Goal: Check status: Check status

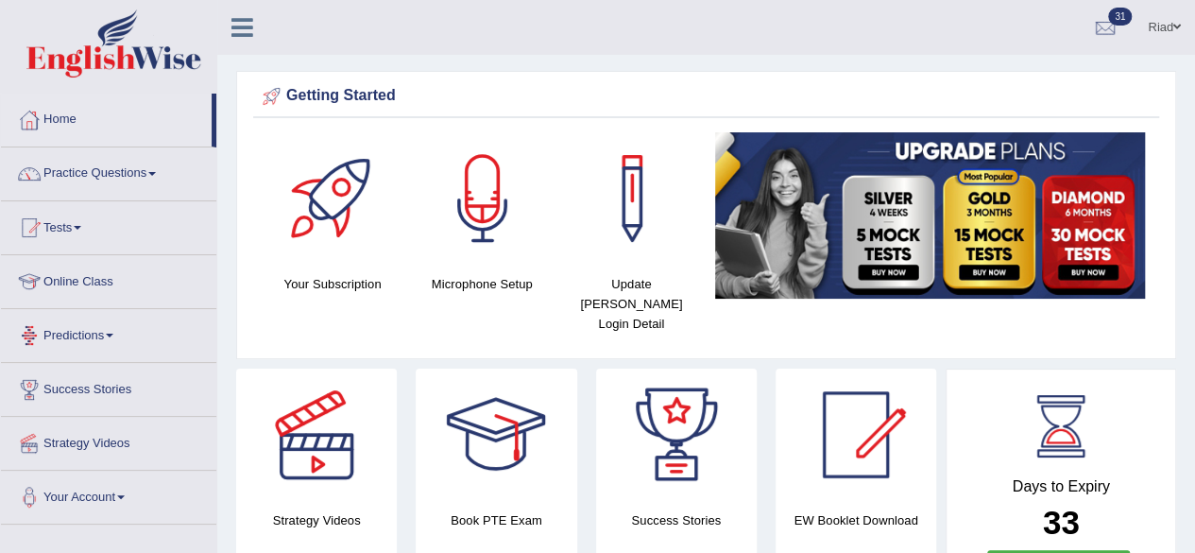
click at [113, 333] on span at bounding box center [110, 335] width 8 height 4
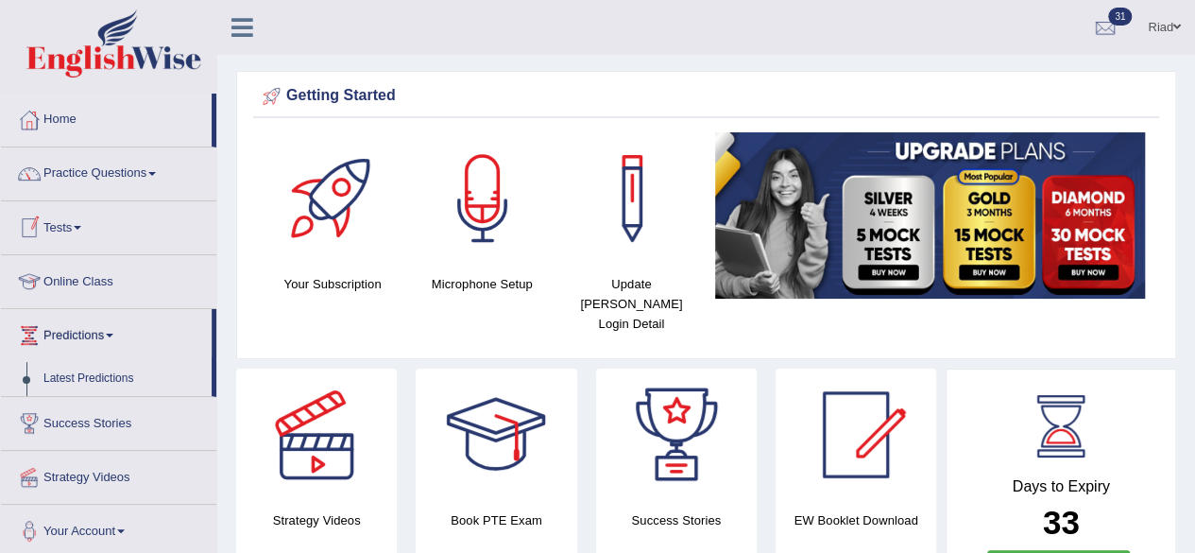
click at [86, 218] on link "Tests" at bounding box center [108, 224] width 215 height 47
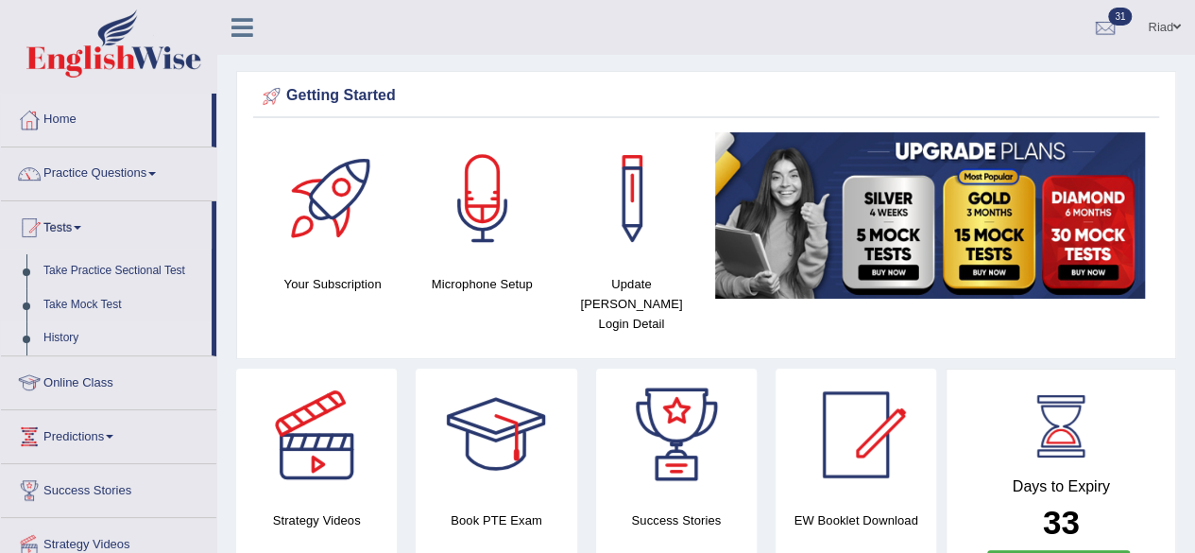
click at [59, 332] on link "History" at bounding box center [123, 338] width 177 height 34
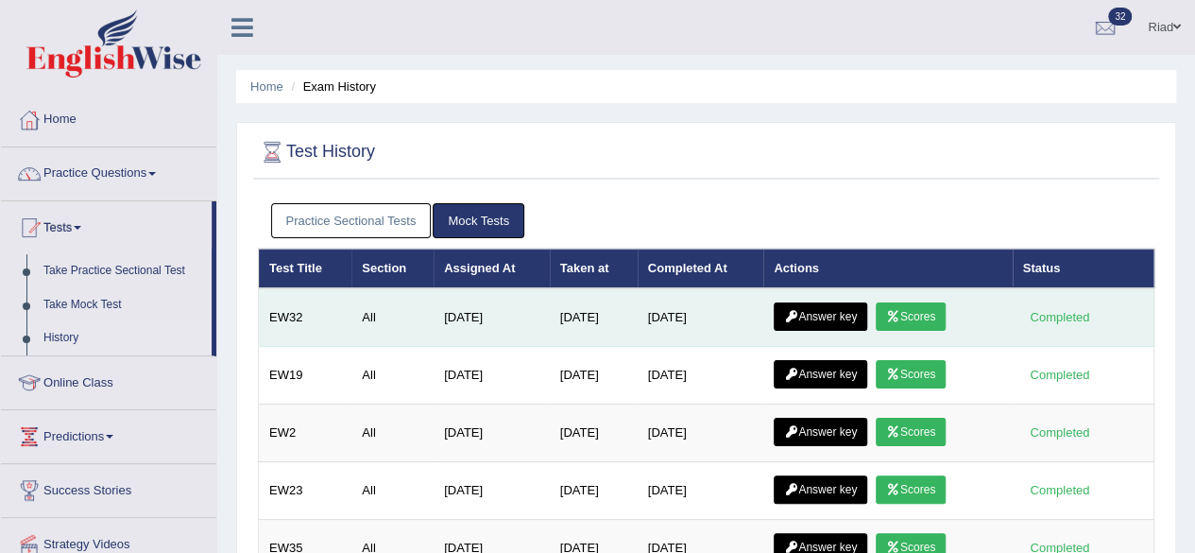
click at [922, 311] on link "Scores" at bounding box center [911, 316] width 70 height 28
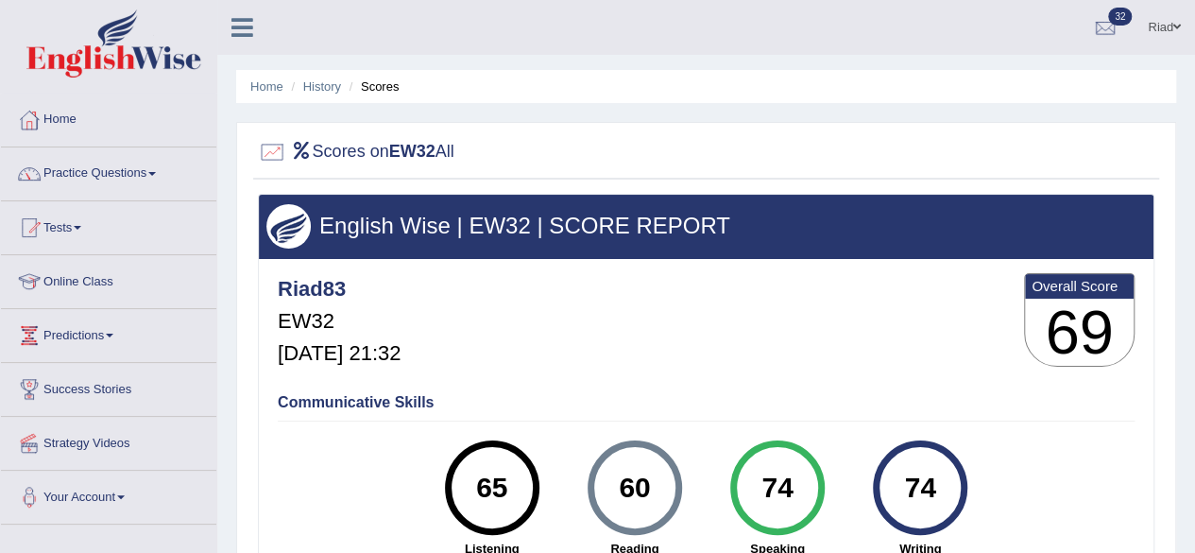
click at [79, 222] on link "Tests" at bounding box center [108, 224] width 215 height 47
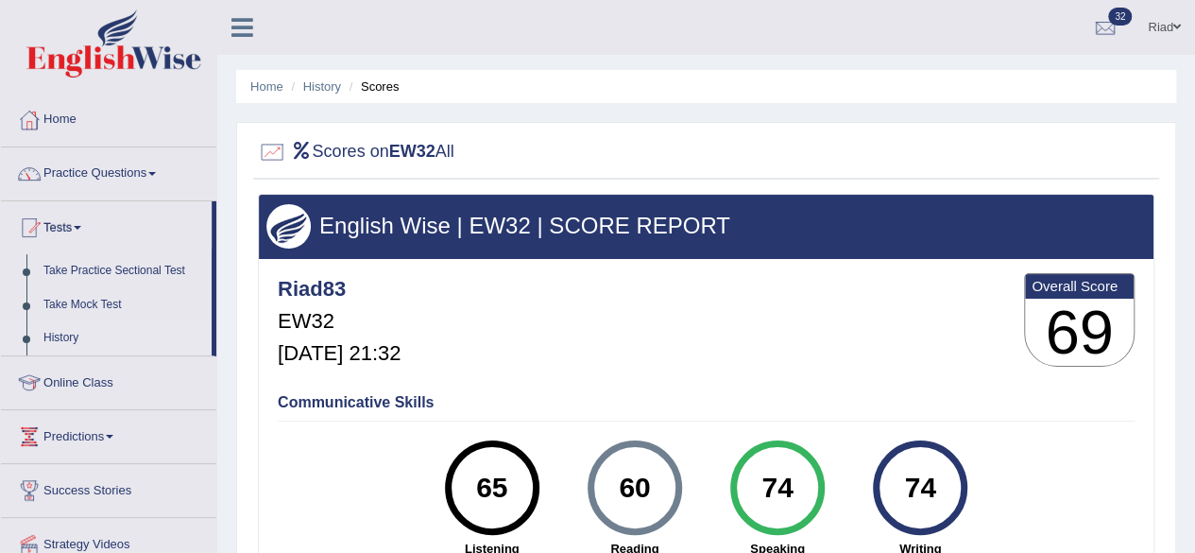
click at [55, 335] on link "History" at bounding box center [123, 338] width 177 height 34
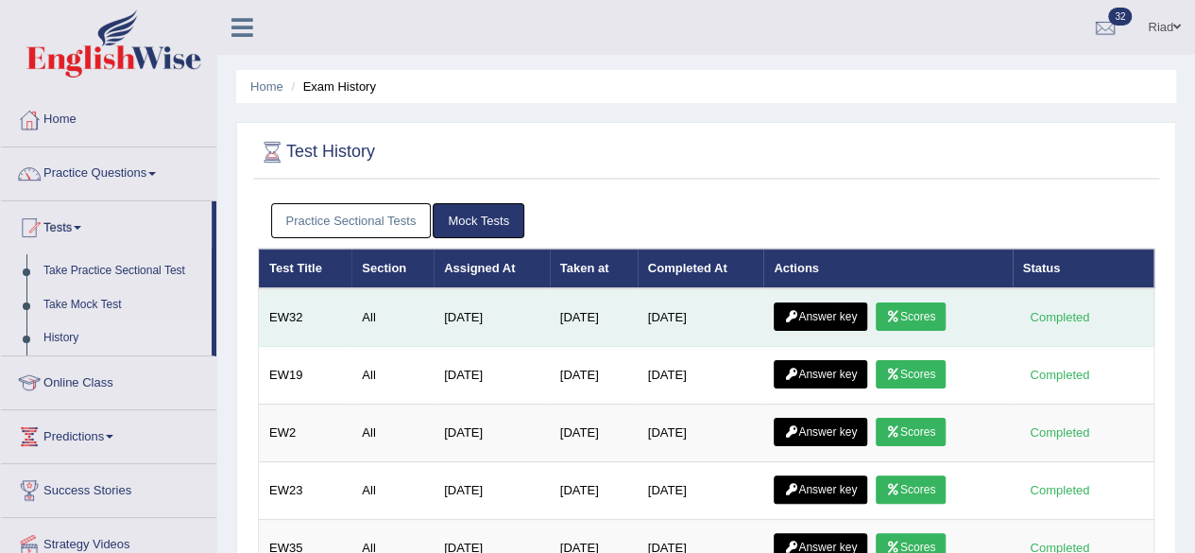
click at [840, 303] on link "Answer key" at bounding box center [821, 316] width 94 height 28
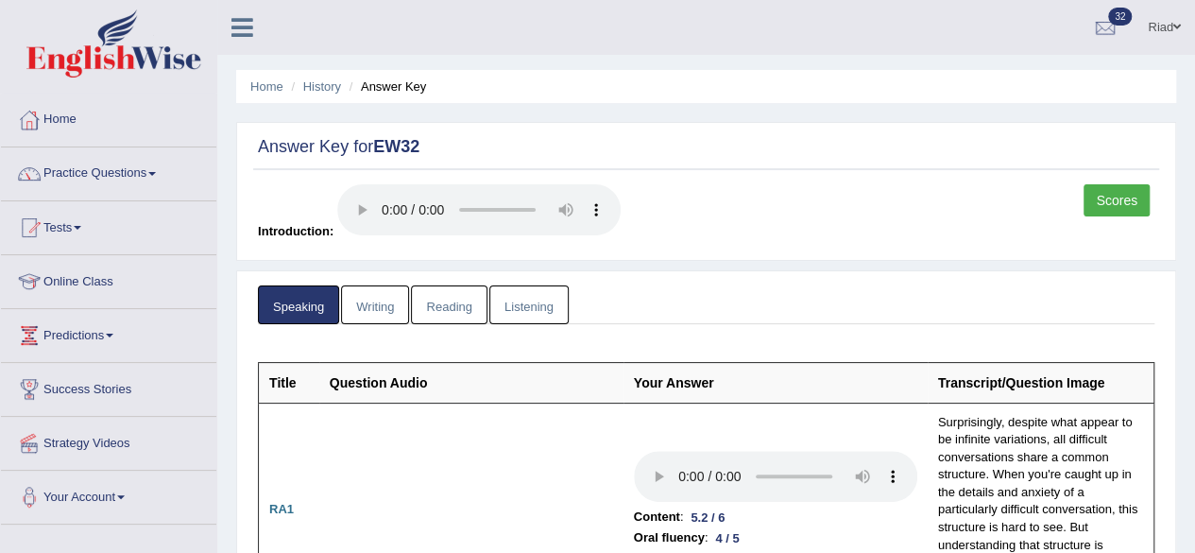
click at [384, 291] on link "Writing" at bounding box center [375, 304] width 68 height 39
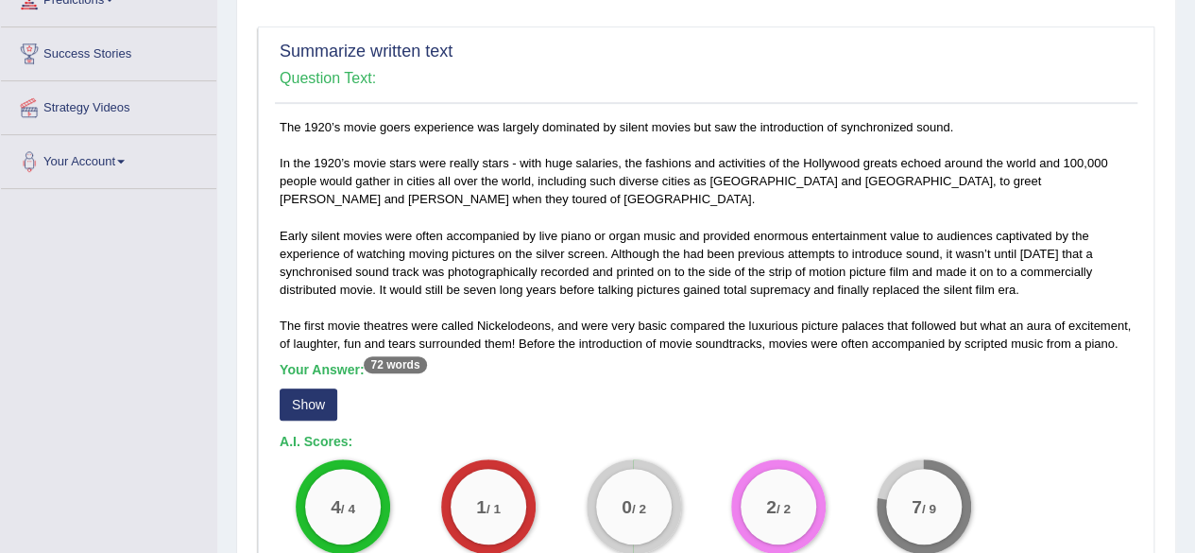
scroll to position [334, 0]
click at [313, 395] on button "Show" at bounding box center [309, 405] width 58 height 32
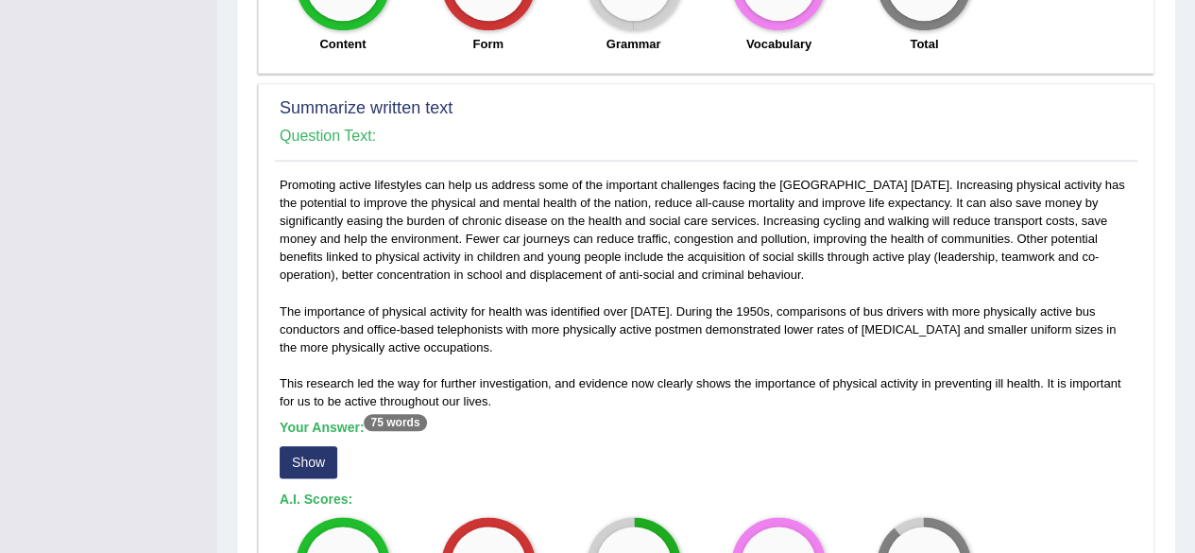
scroll to position [893, 0]
click at [316, 456] on button "Show" at bounding box center [309, 463] width 58 height 32
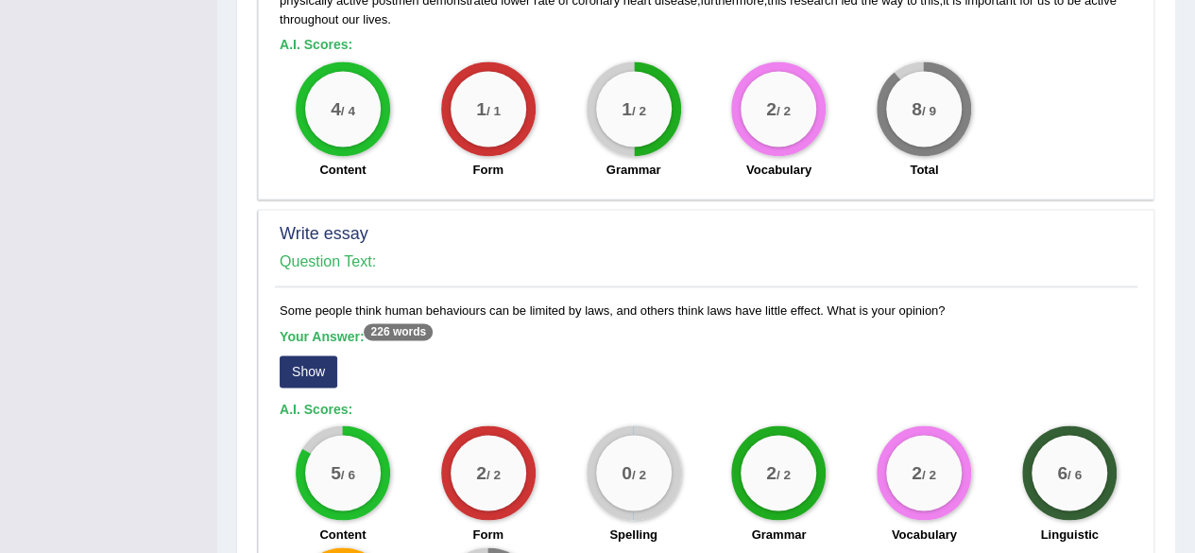
scroll to position [1383, 0]
click at [310, 366] on button "Show" at bounding box center [309, 372] width 58 height 32
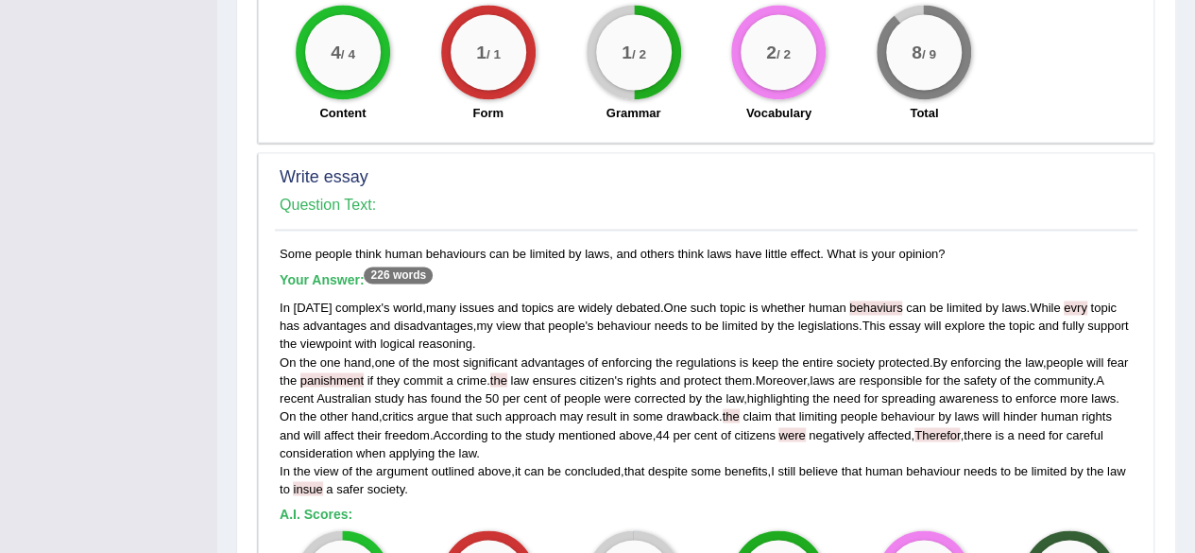
scroll to position [1439, 0]
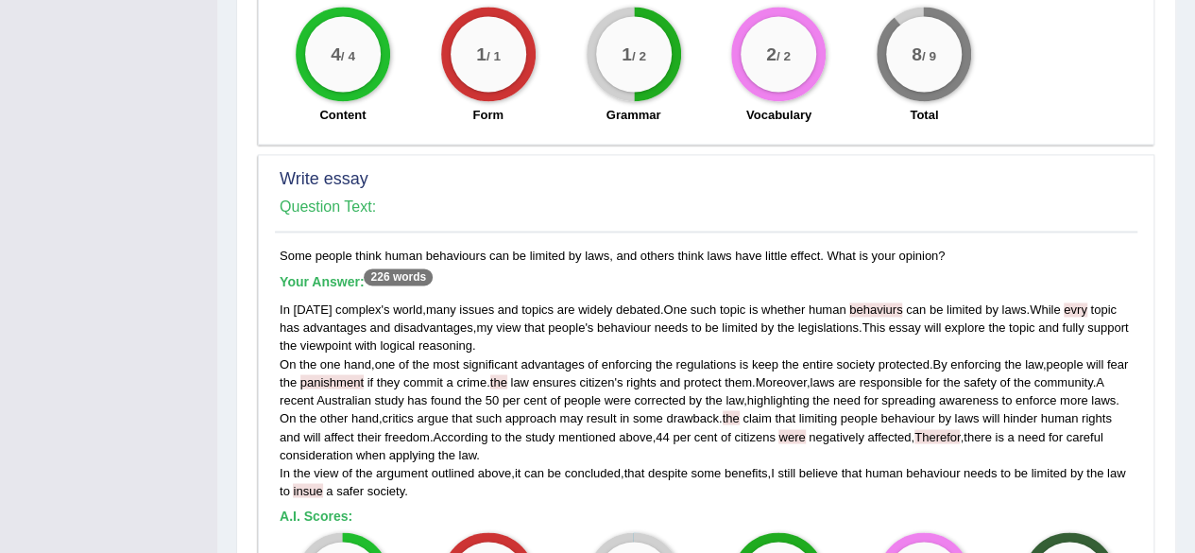
click at [688, 424] on span "drawback" at bounding box center [692, 417] width 53 height 14
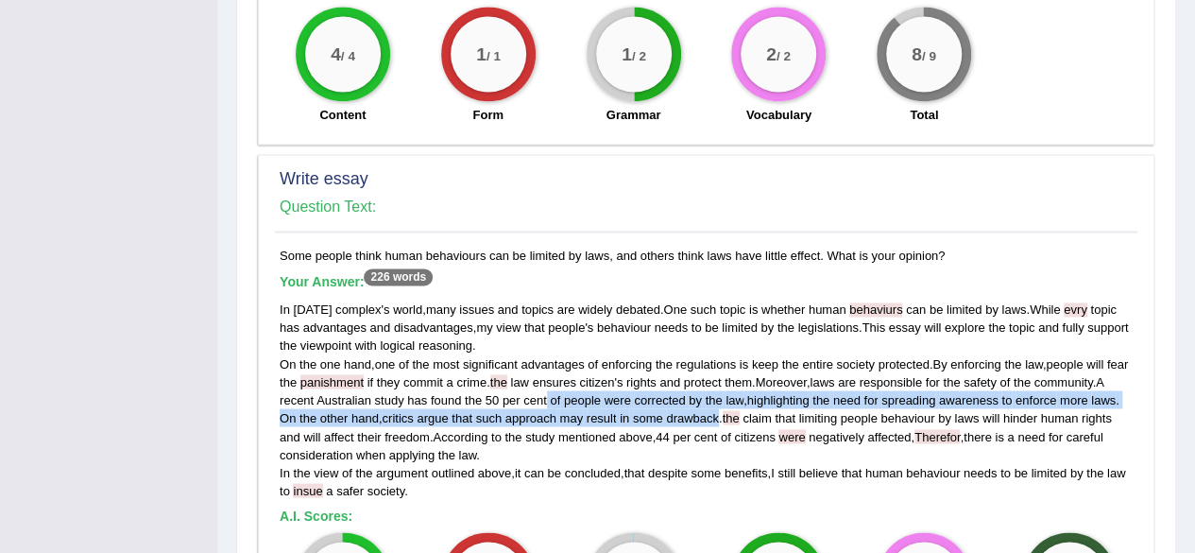
drag, startPoint x: 688, startPoint y: 427, endPoint x: 555, endPoint y: 393, distance: 137.5
click at [555, 393] on div "In today complex ' s world , many issues and topics are widely debated . One su…" at bounding box center [706, 399] width 853 height 198
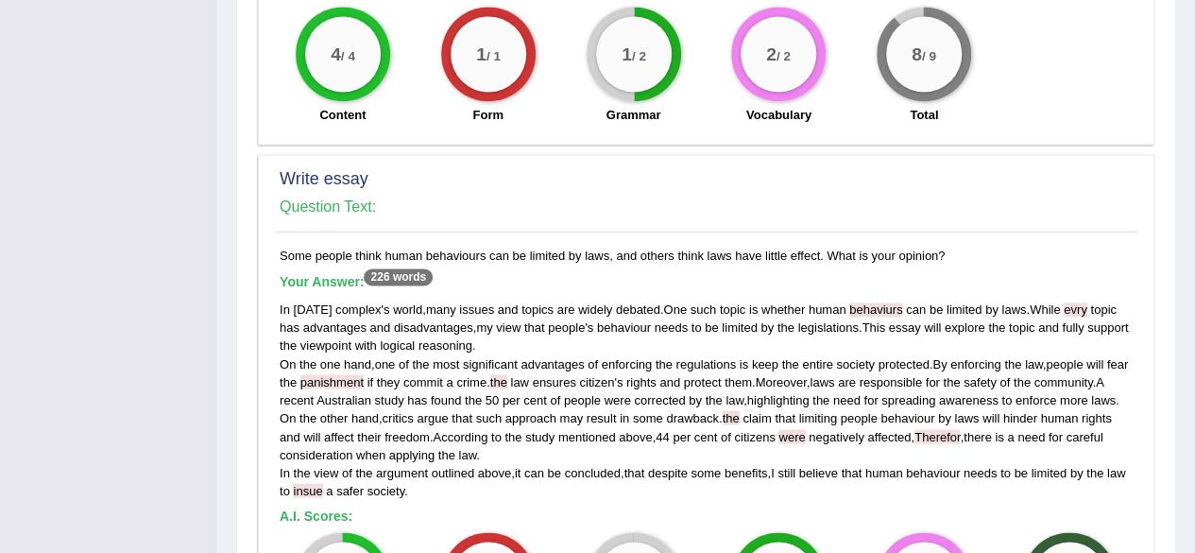
click at [453, 499] on div "In today complex ' s world , many issues and topics are widely debated . One su…" at bounding box center [706, 399] width 853 height 198
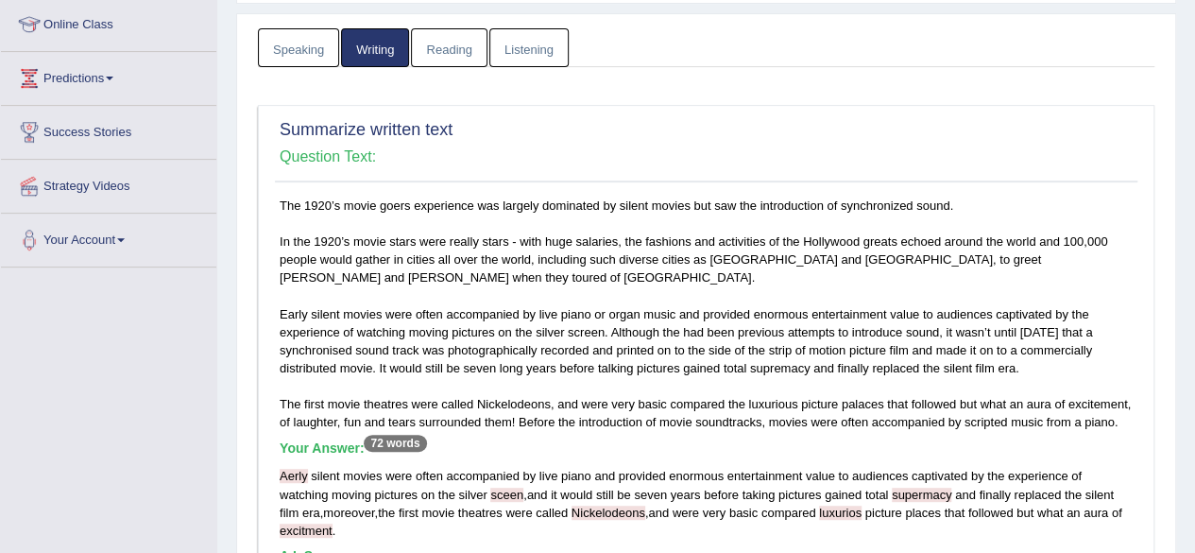
scroll to position [255, 0]
click at [290, 45] on link "Speaking" at bounding box center [298, 49] width 81 height 39
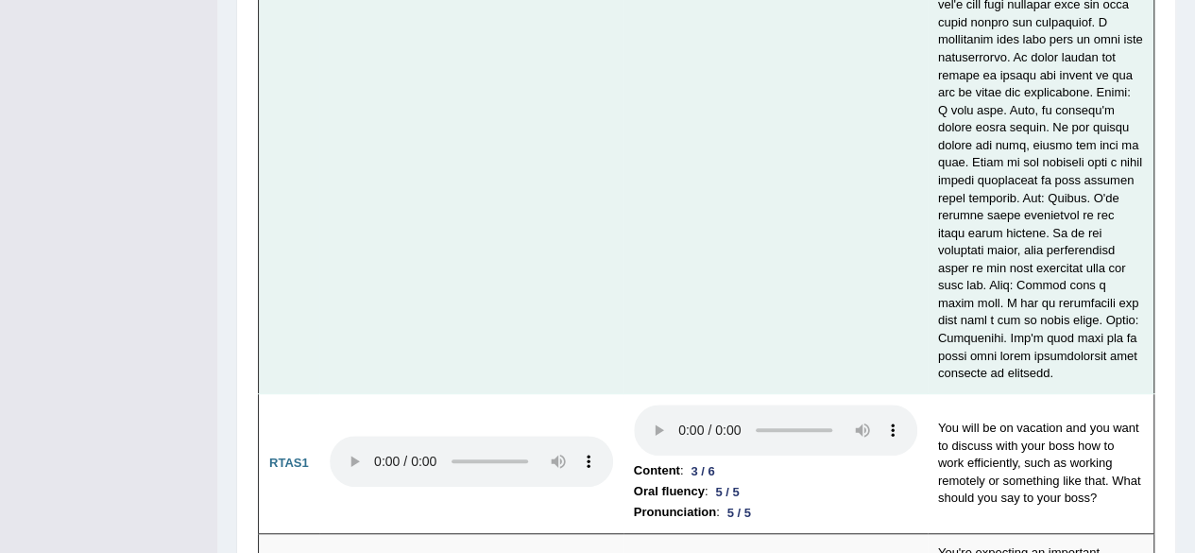
scroll to position [7619, 0]
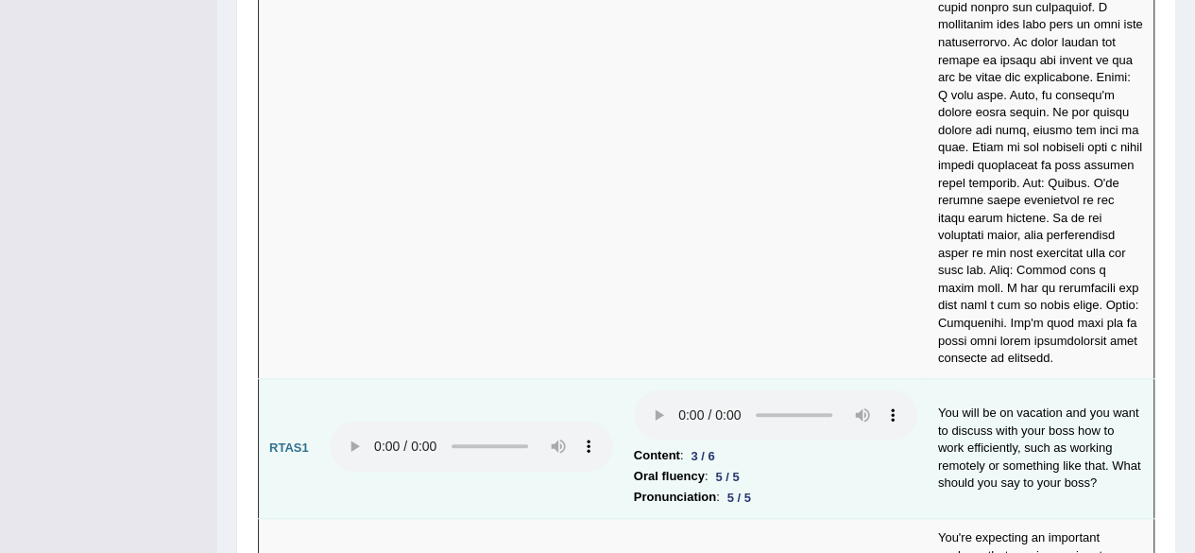
click at [642, 445] on b "Content" at bounding box center [657, 455] width 46 height 21
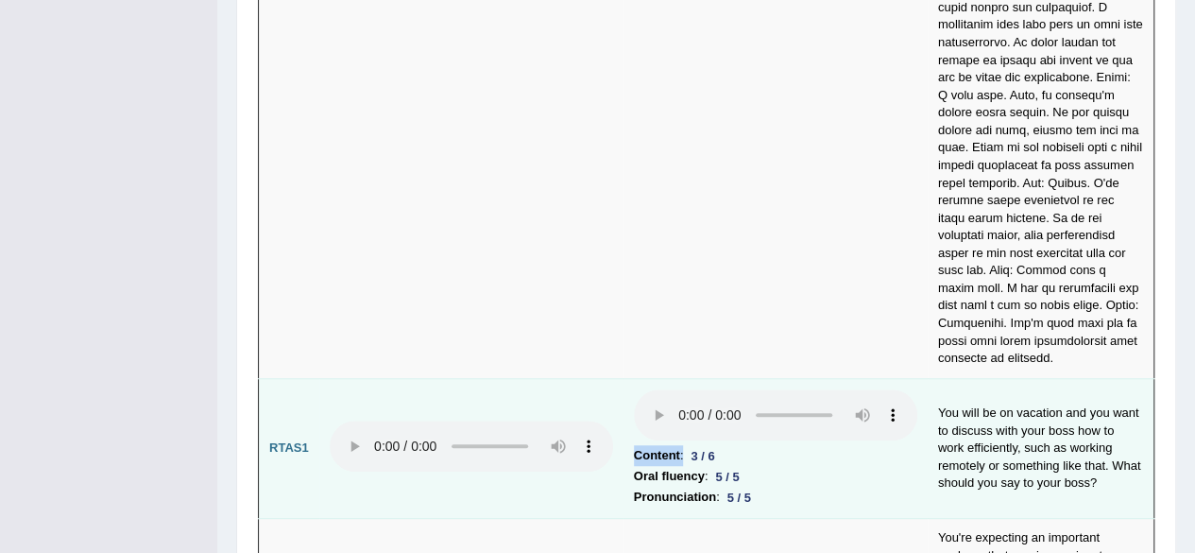
click at [642, 445] on b "Content" at bounding box center [657, 455] width 46 height 21
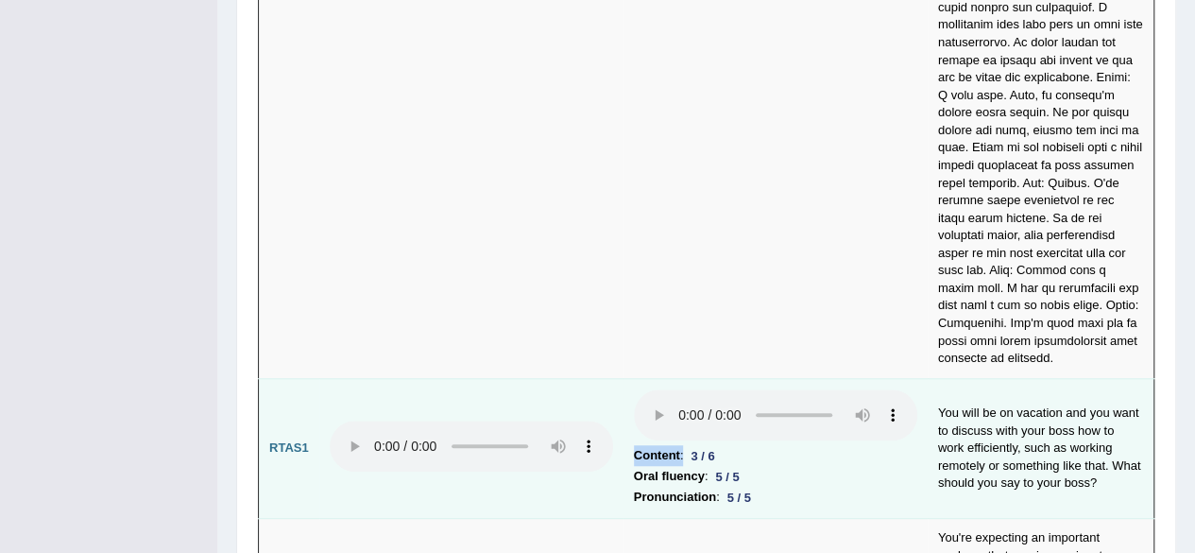
click at [642, 445] on b "Content" at bounding box center [657, 455] width 46 height 21
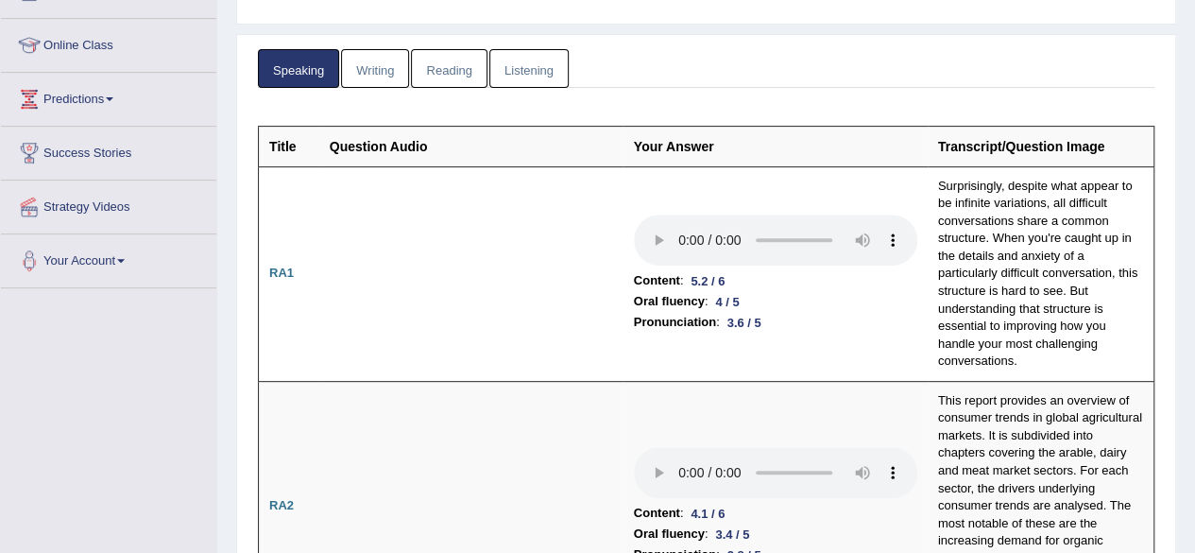
scroll to position [0, 0]
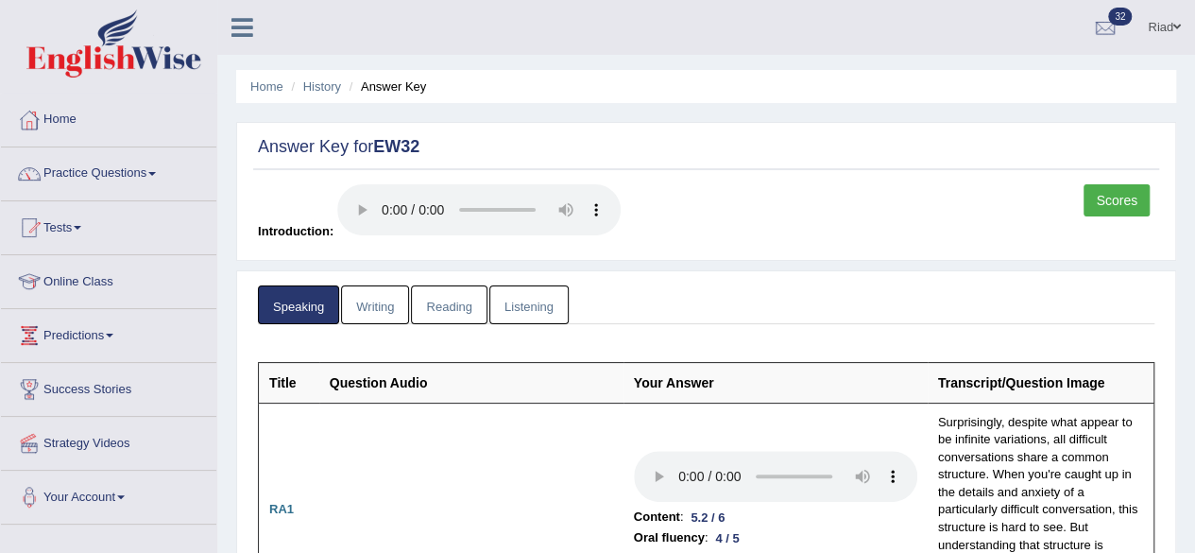
click at [449, 300] on link "Reading" at bounding box center [449, 304] width 76 height 39
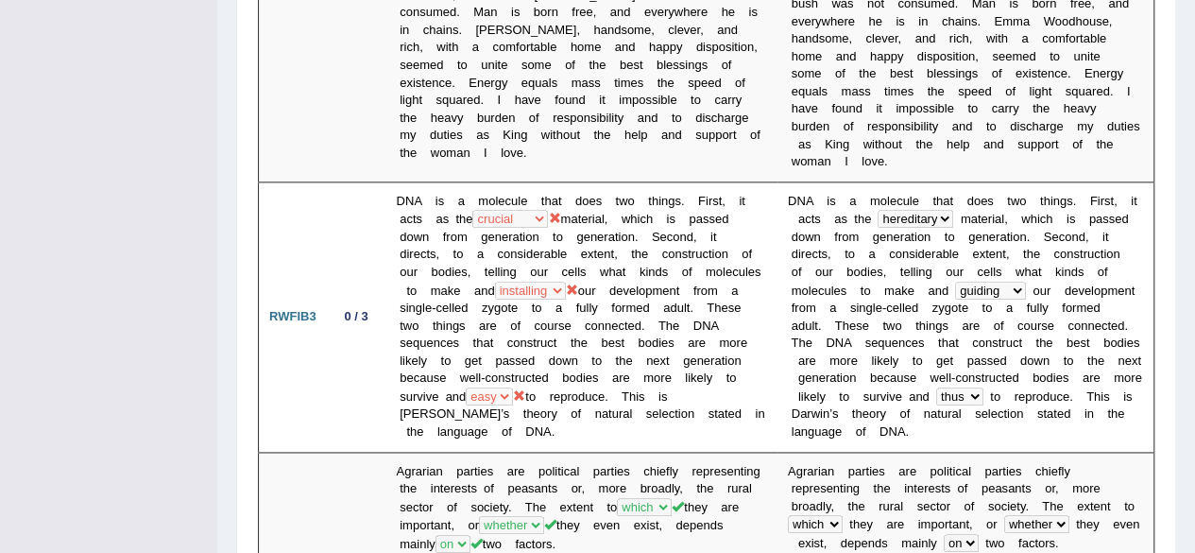
scroll to position [1151, 0]
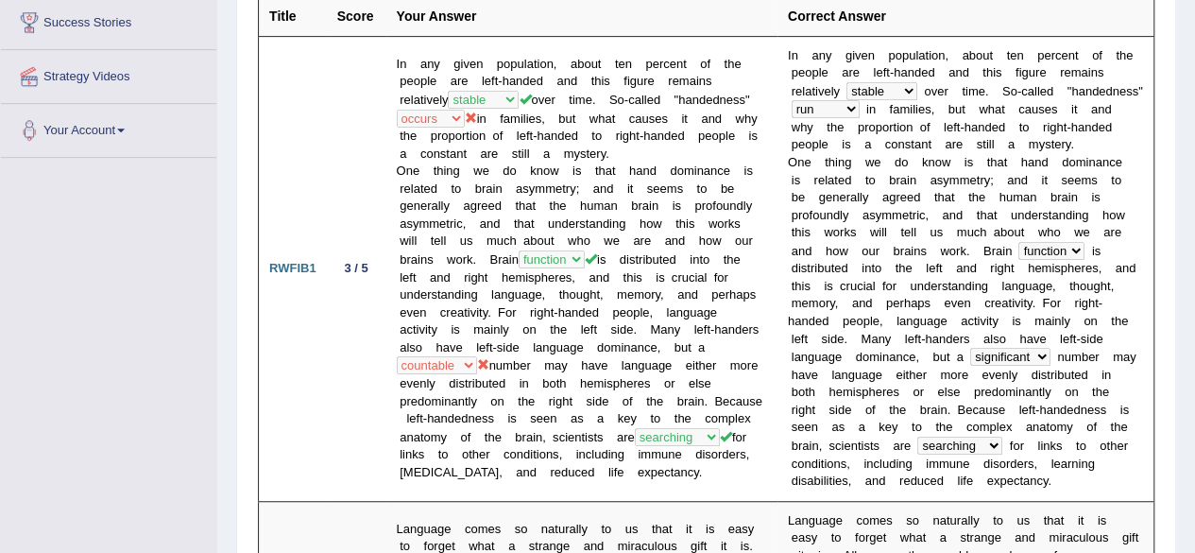
scroll to position [0, 0]
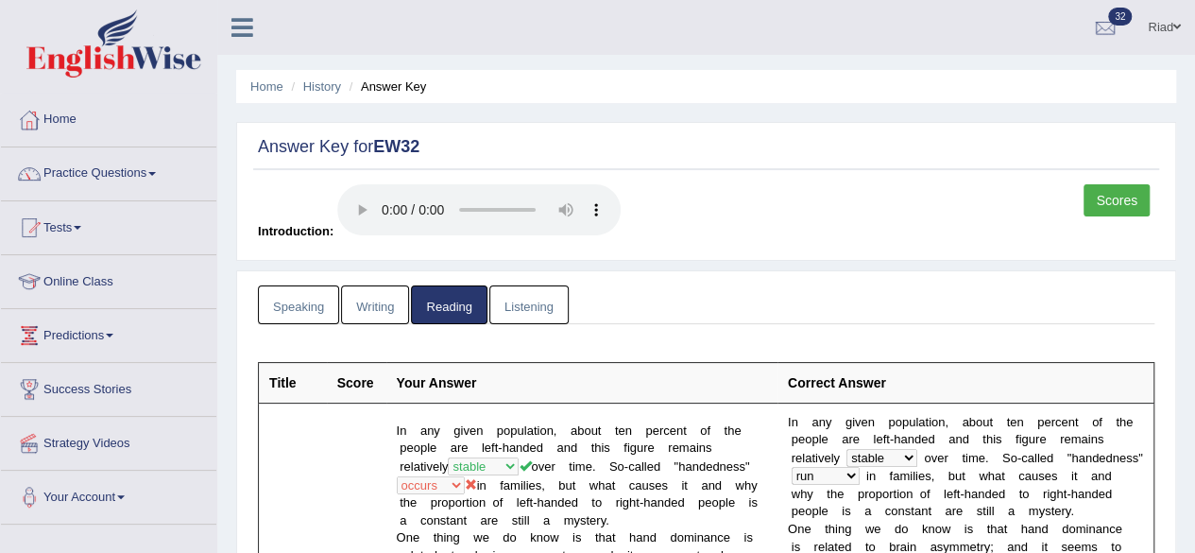
click at [515, 307] on link "Listening" at bounding box center [528, 304] width 79 height 39
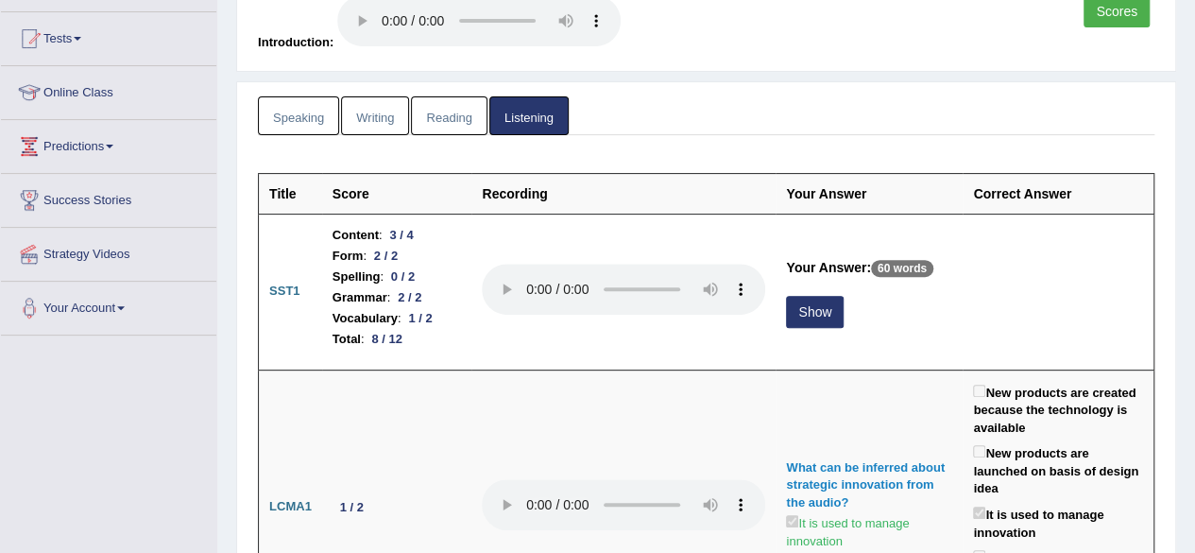
scroll to position [190, 0]
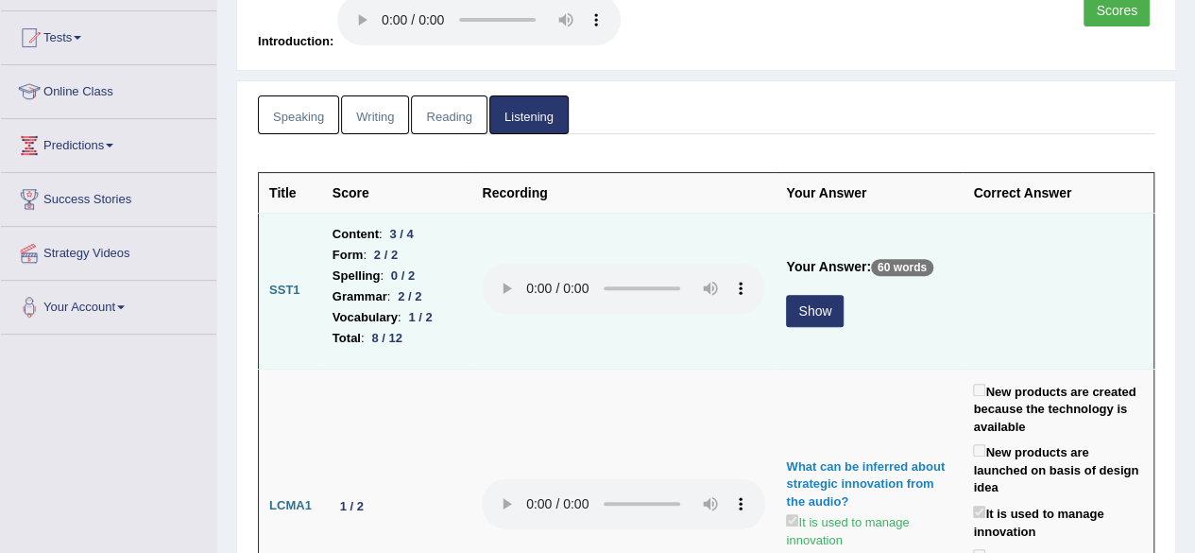
click at [806, 303] on button "Show" at bounding box center [815, 311] width 58 height 32
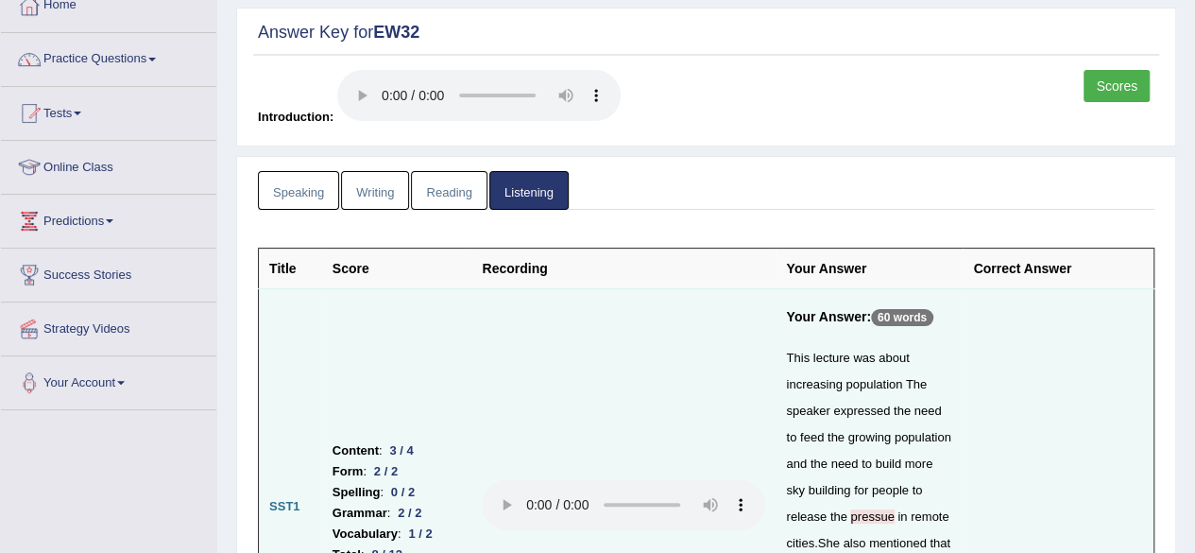
scroll to position [0, 0]
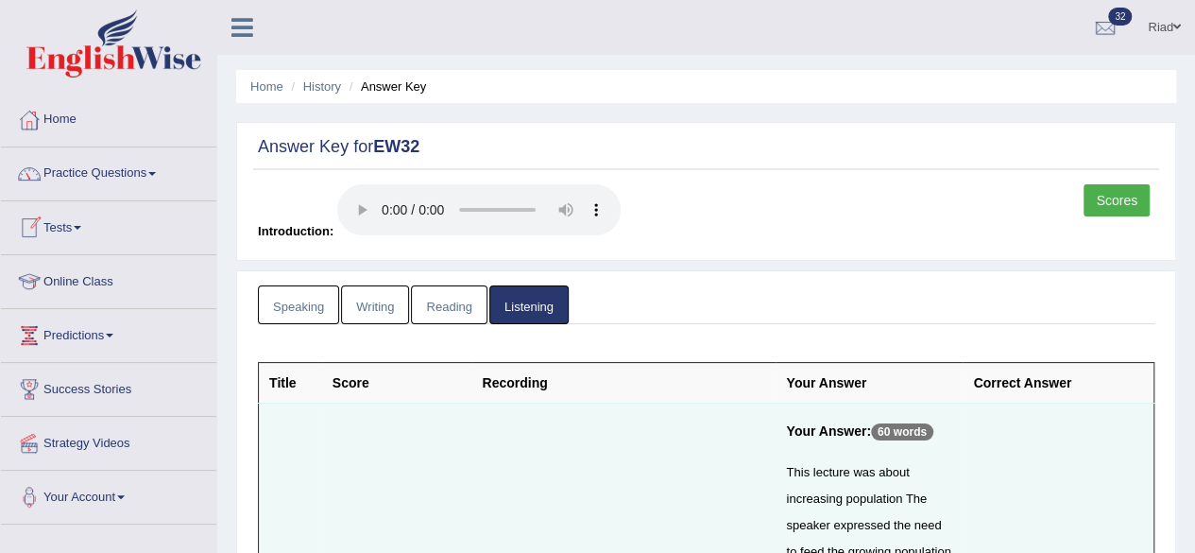
click at [83, 222] on link "Tests" at bounding box center [108, 224] width 215 height 47
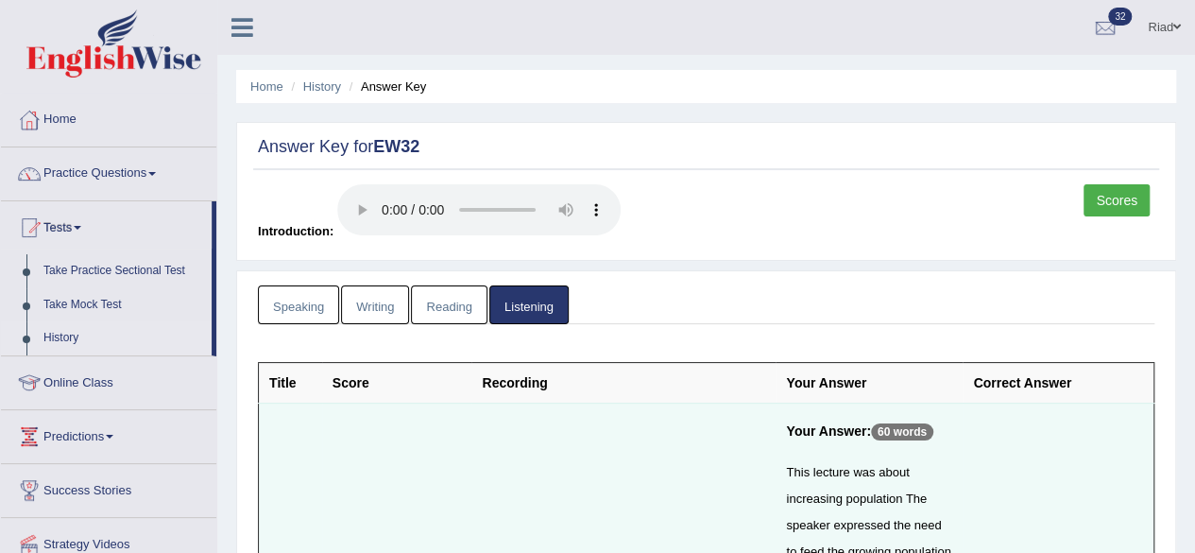
click at [62, 332] on link "History" at bounding box center [123, 338] width 177 height 34
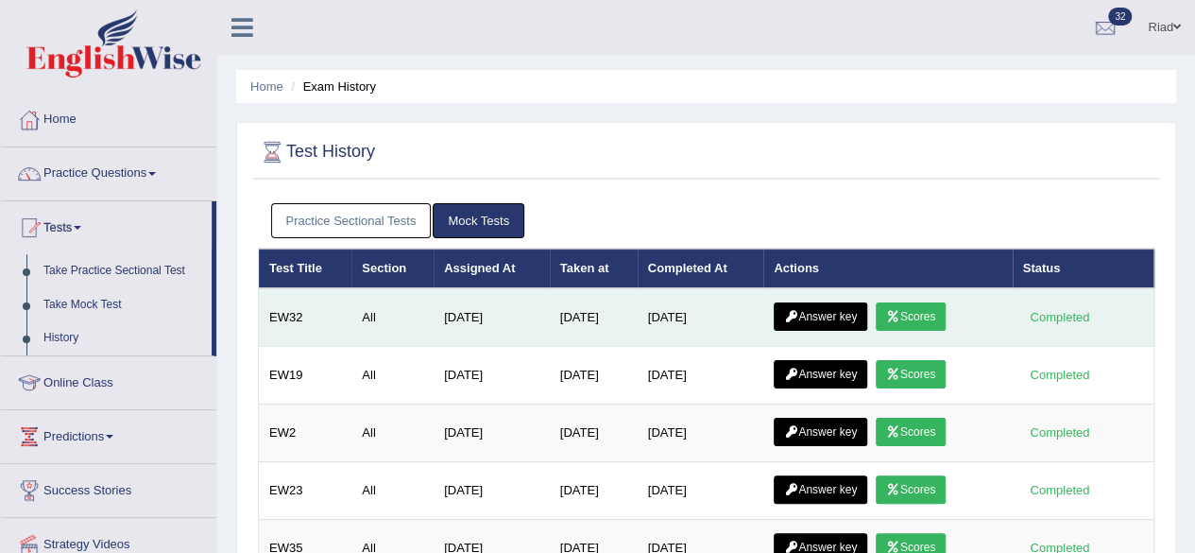
click at [918, 314] on link "Scores" at bounding box center [911, 316] width 70 height 28
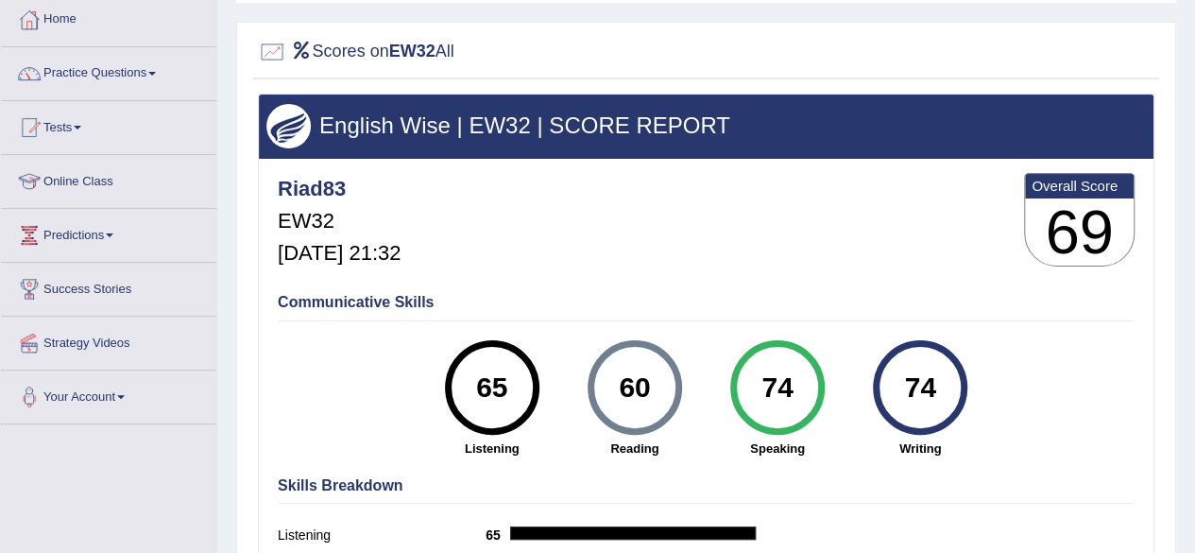
scroll to position [101, 0]
